Goal: Task Accomplishment & Management: Complete application form

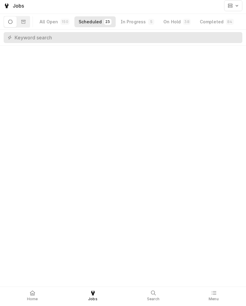
scroll to position [717, 0]
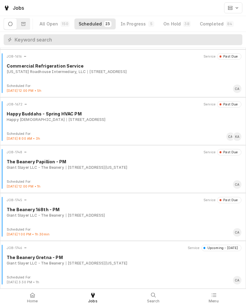
click at [137, 20] on button "In Progress 5" at bounding box center [137, 23] width 42 height 11
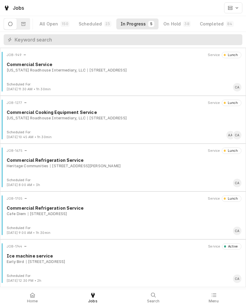
click at [65, 256] on div "Ice machine service" at bounding box center [124, 256] width 234 height 6
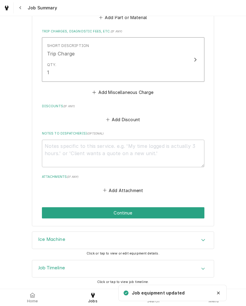
scroll to position [299, 0]
click at [179, 207] on button "Continue" at bounding box center [123, 212] width 162 height 11
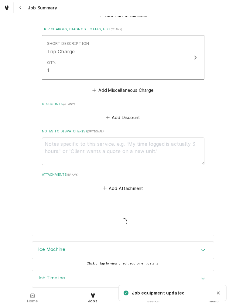
type textarea "x"
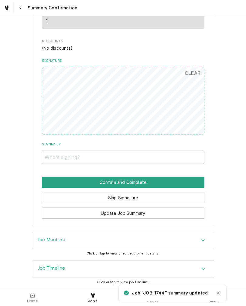
scroll to position [302, 0]
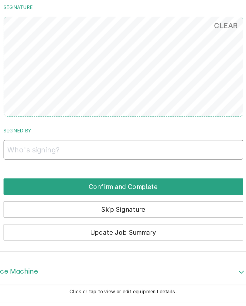
click at [129, 151] on input "Signed By" at bounding box center [123, 157] width 162 height 13
type input "Tim"
click at [42, 177] on button "Confirm and Complete" at bounding box center [123, 182] width 162 height 11
